Goal: Task Accomplishment & Management: Manage account settings

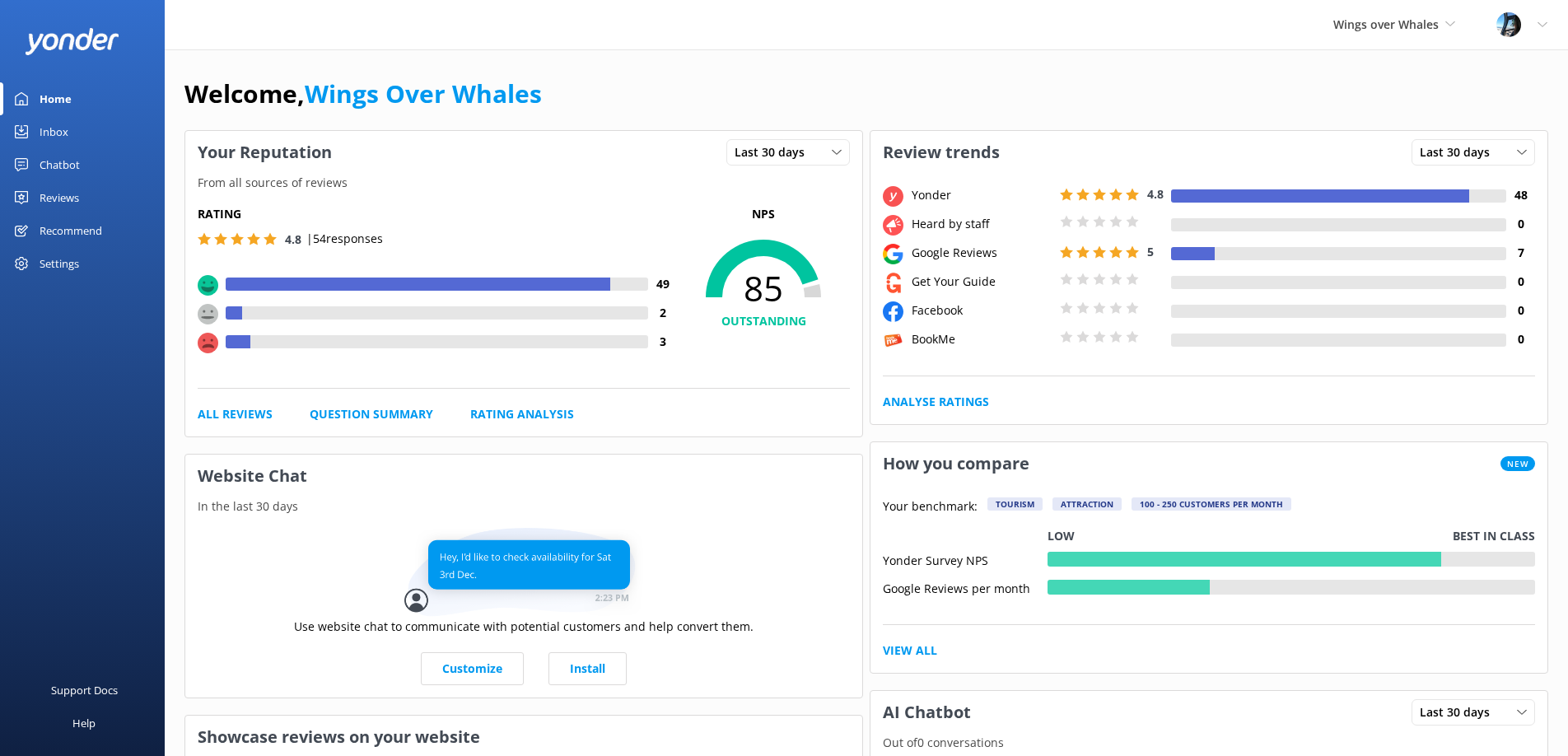
click at [106, 201] on link "Reviews" at bounding box center [82, 197] width 165 height 33
